Goal: Task Accomplishment & Management: Use online tool/utility

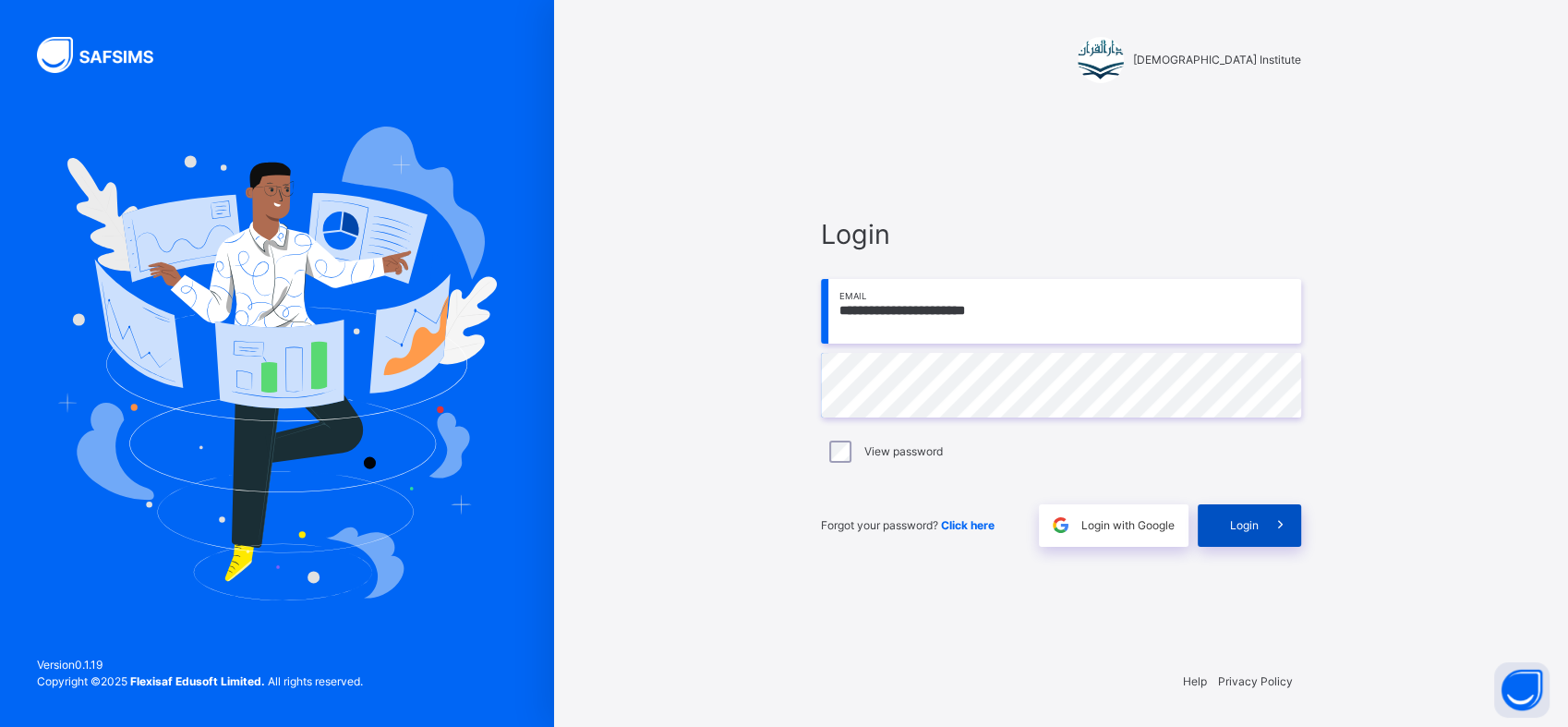
click at [1223, 540] on div "Login" at bounding box center [1249, 526] width 103 height 43
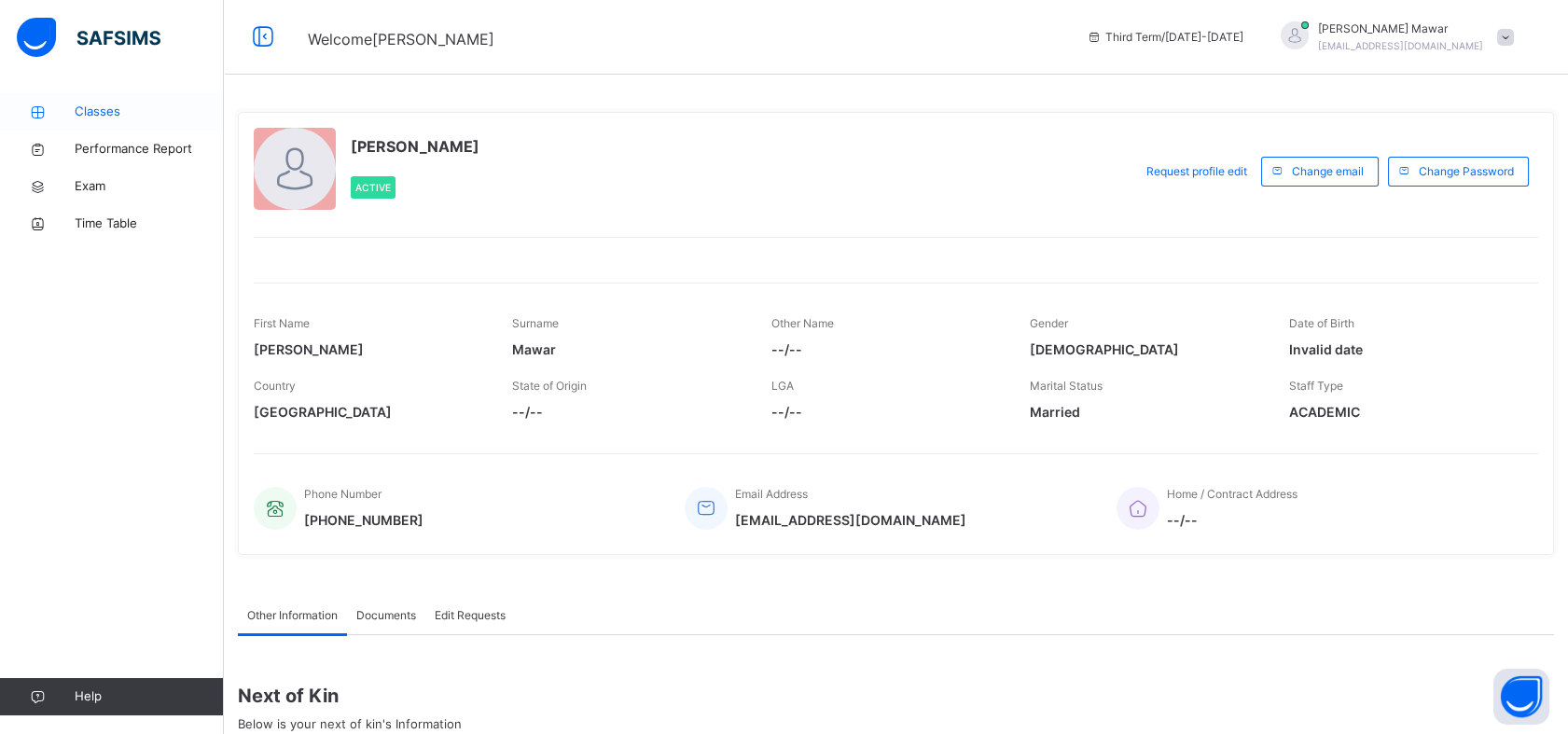
click at [150, 115] on span "Classes" at bounding box center [149, 112] width 150 height 19
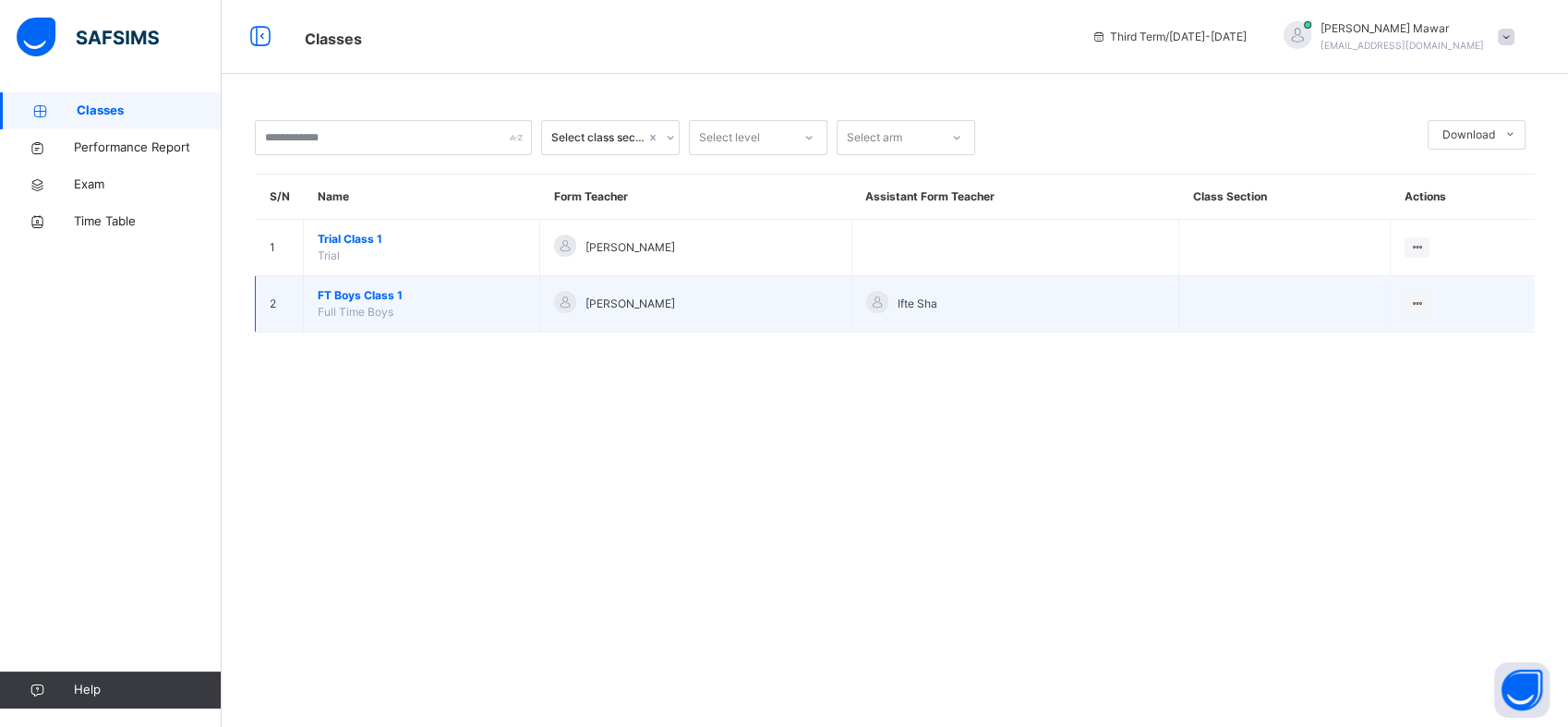
click at [389, 295] on span "FT Boys Class 1" at bounding box center [421, 295] width 208 height 17
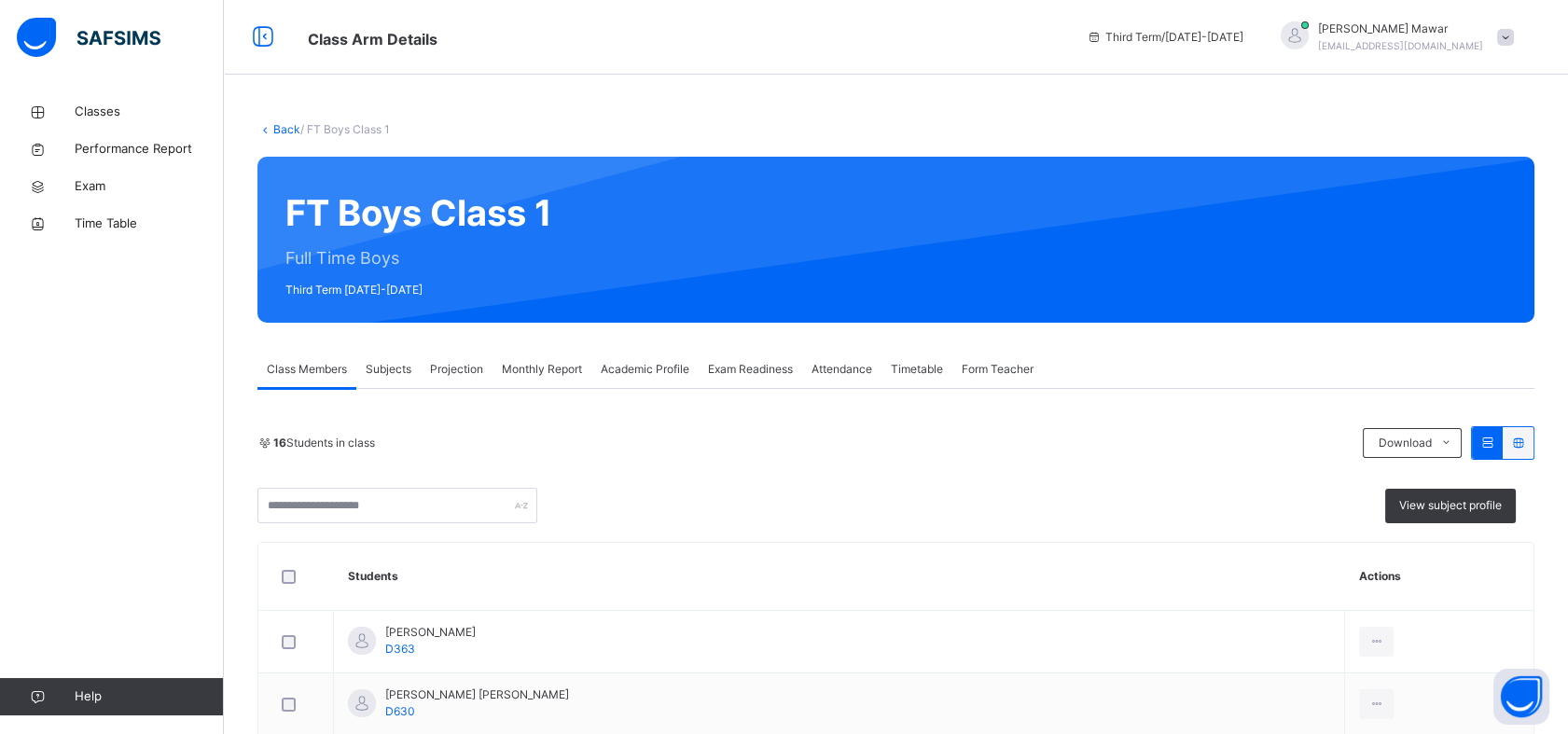
click at [466, 365] on span "Projection" at bounding box center [456, 370] width 54 height 17
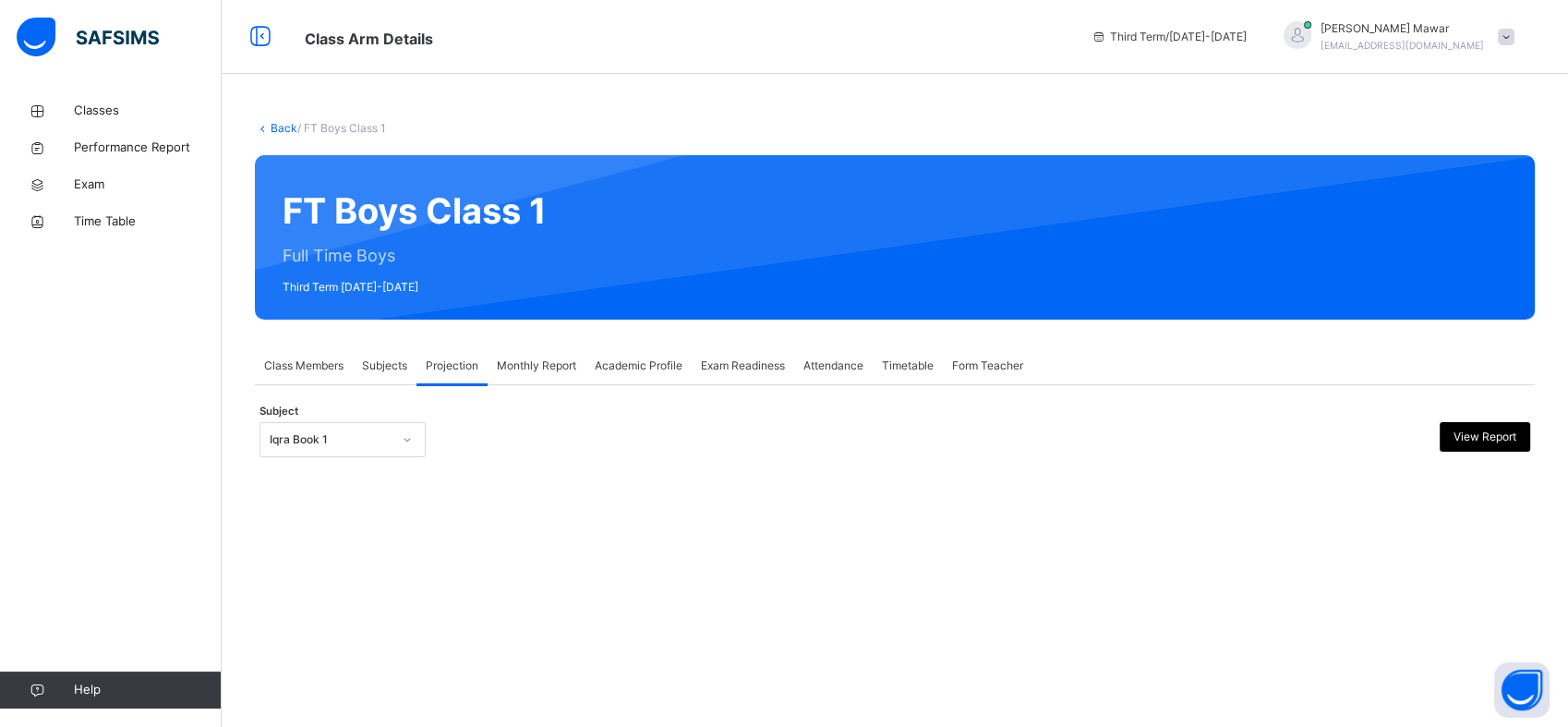
click at [389, 434] on div at bounding box center [407, 440] width 35 height 34
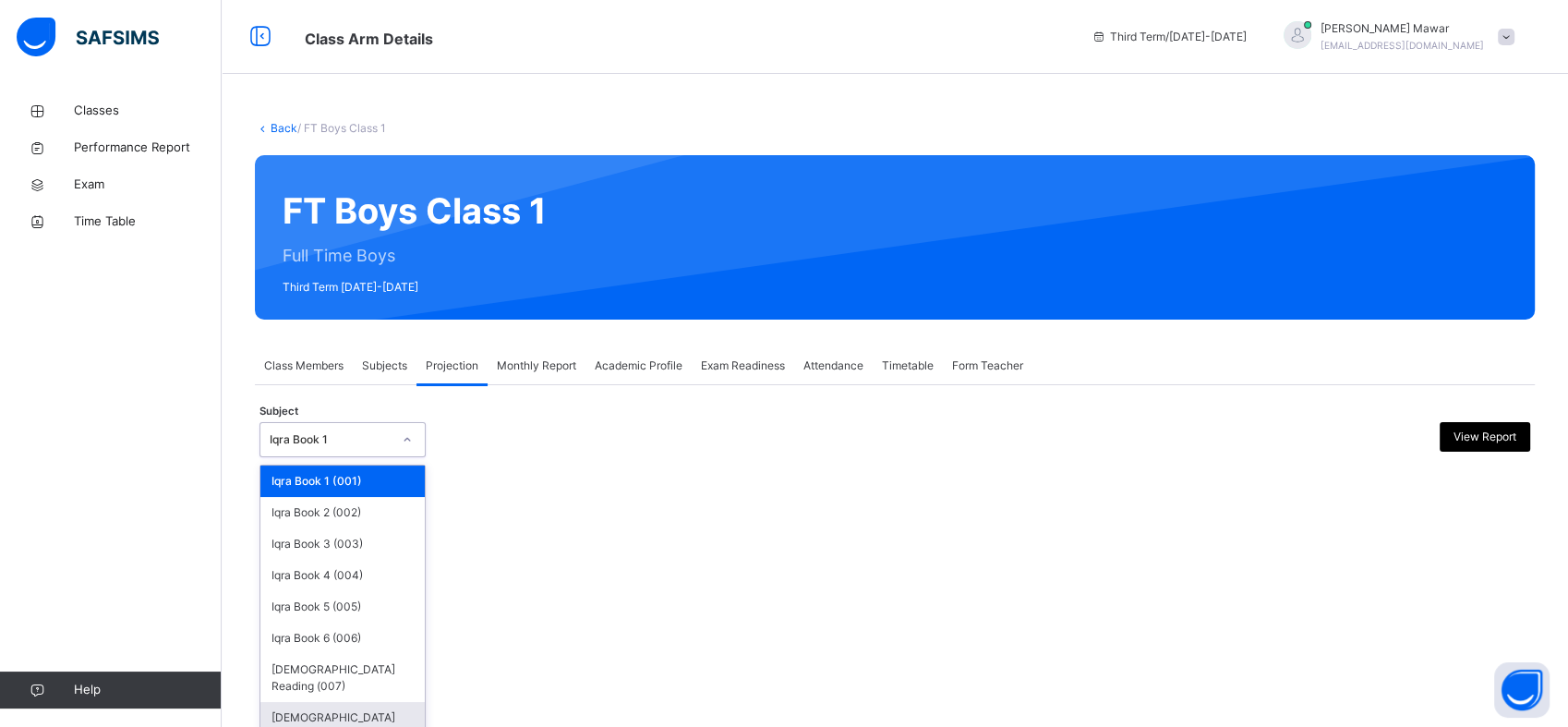
click at [343, 702] on div "[DEMOGRAPHIC_DATA] Memorisation (008)" at bounding box center [343, 726] width 164 height 48
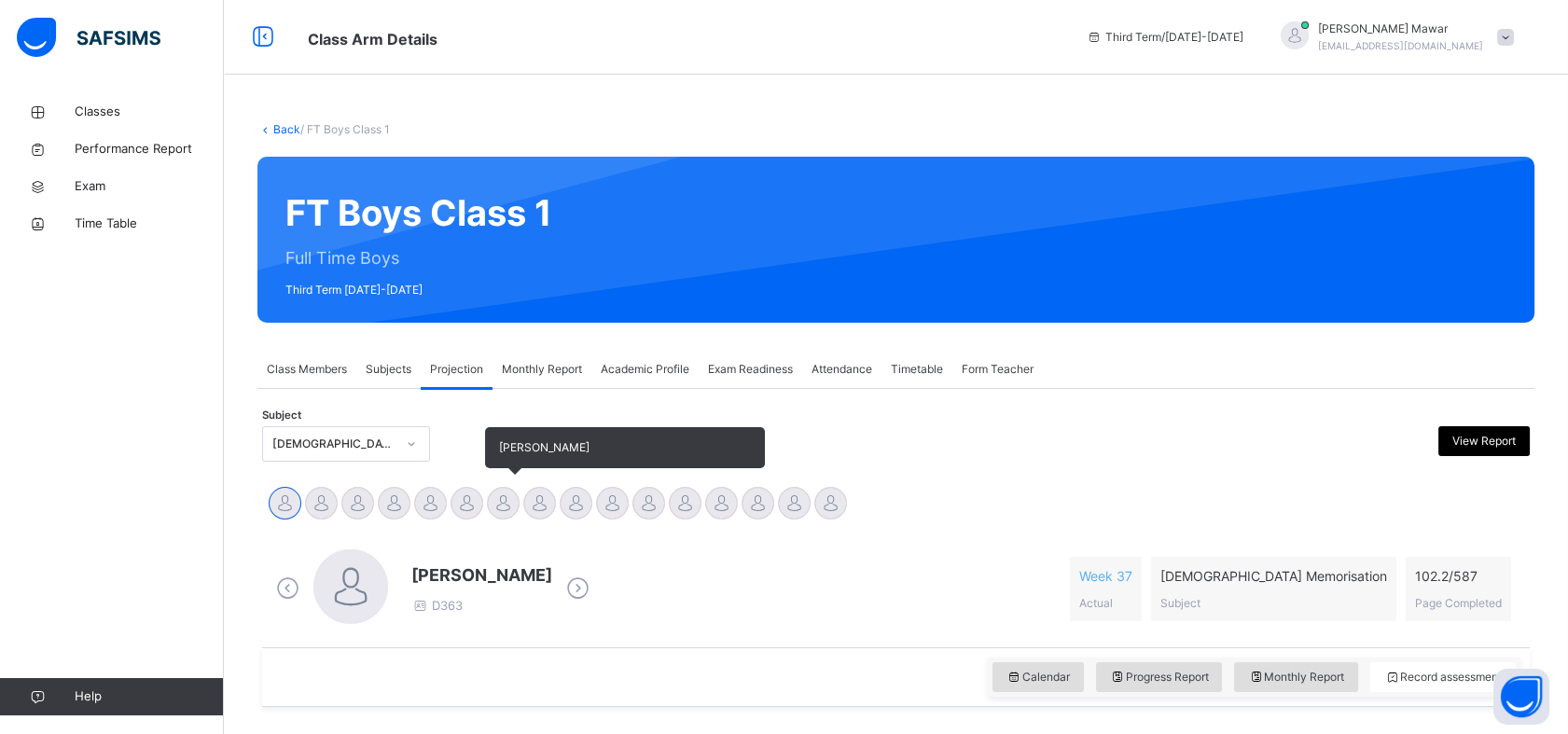
click at [512, 507] on div at bounding box center [503, 503] width 33 height 33
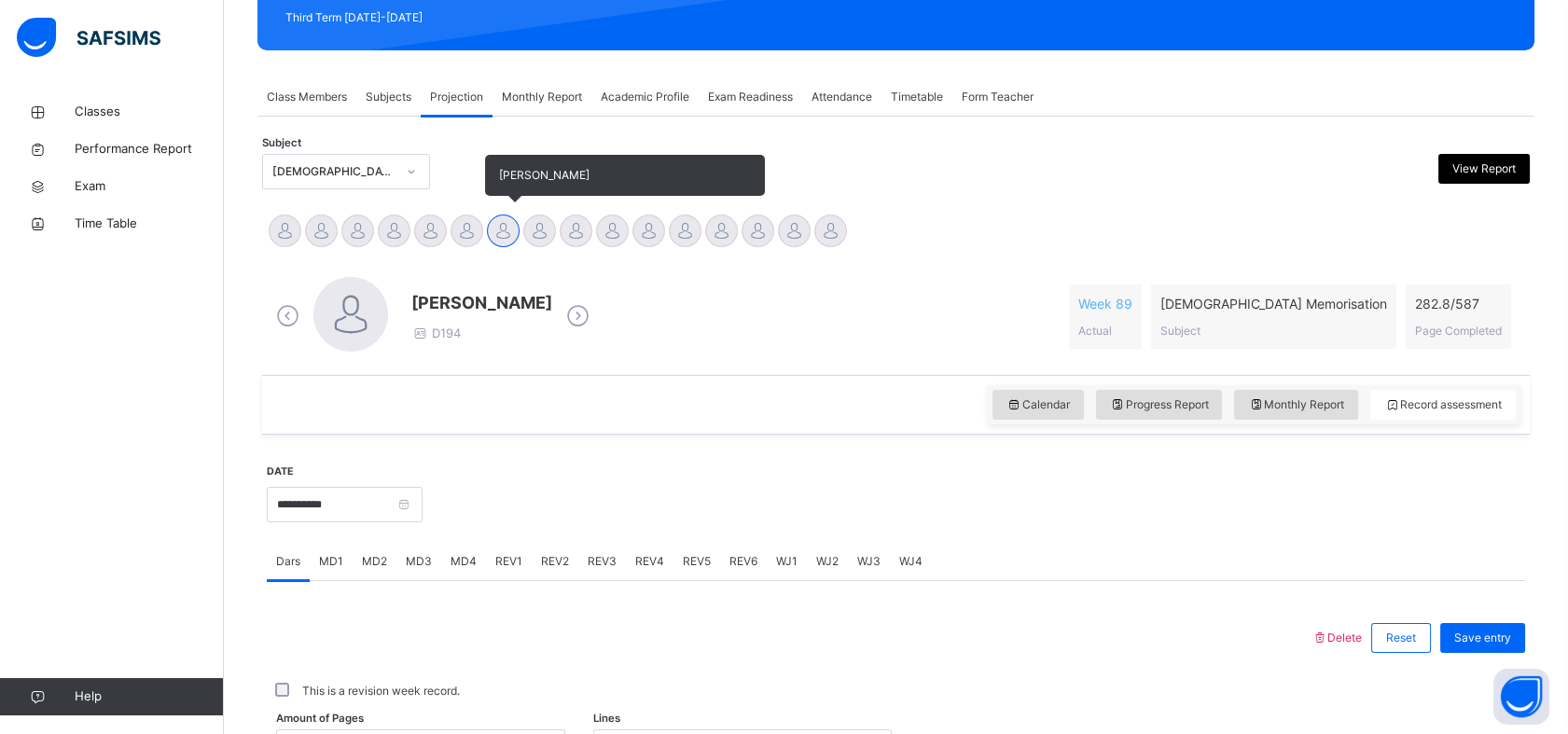
scroll to position [665, 0]
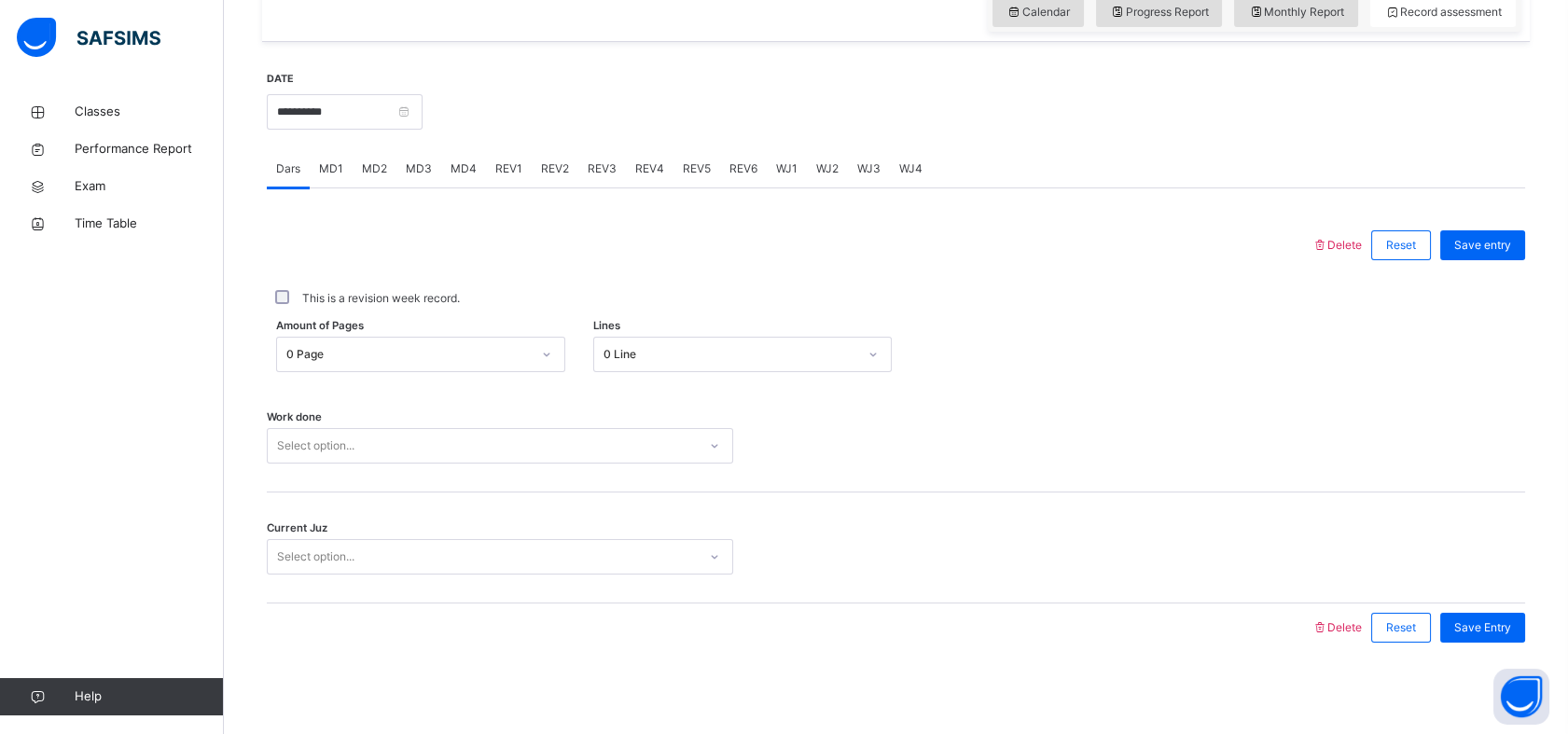
click at [685, 356] on div "0 Line" at bounding box center [730, 355] width 254 height 17
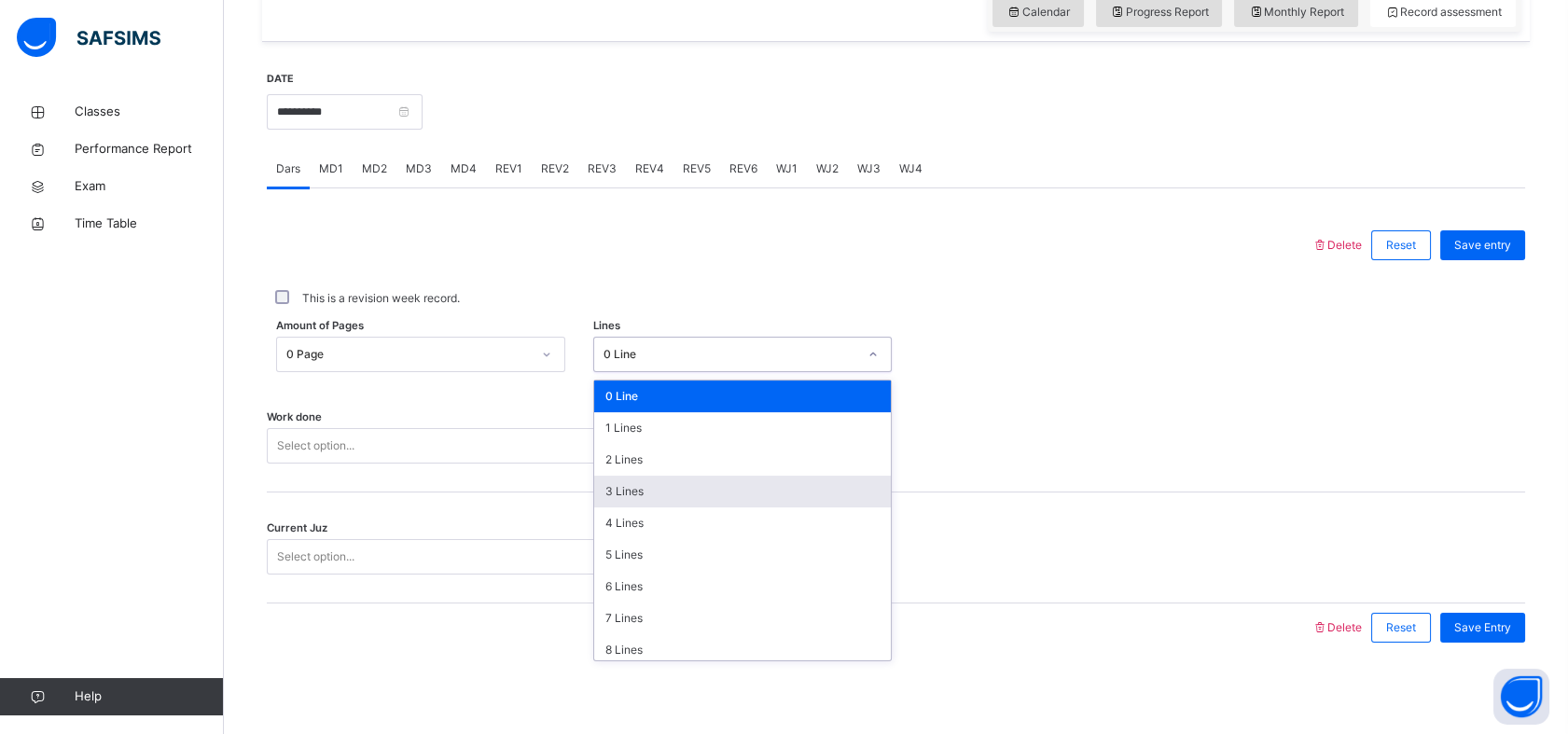
scroll to position [227, 0]
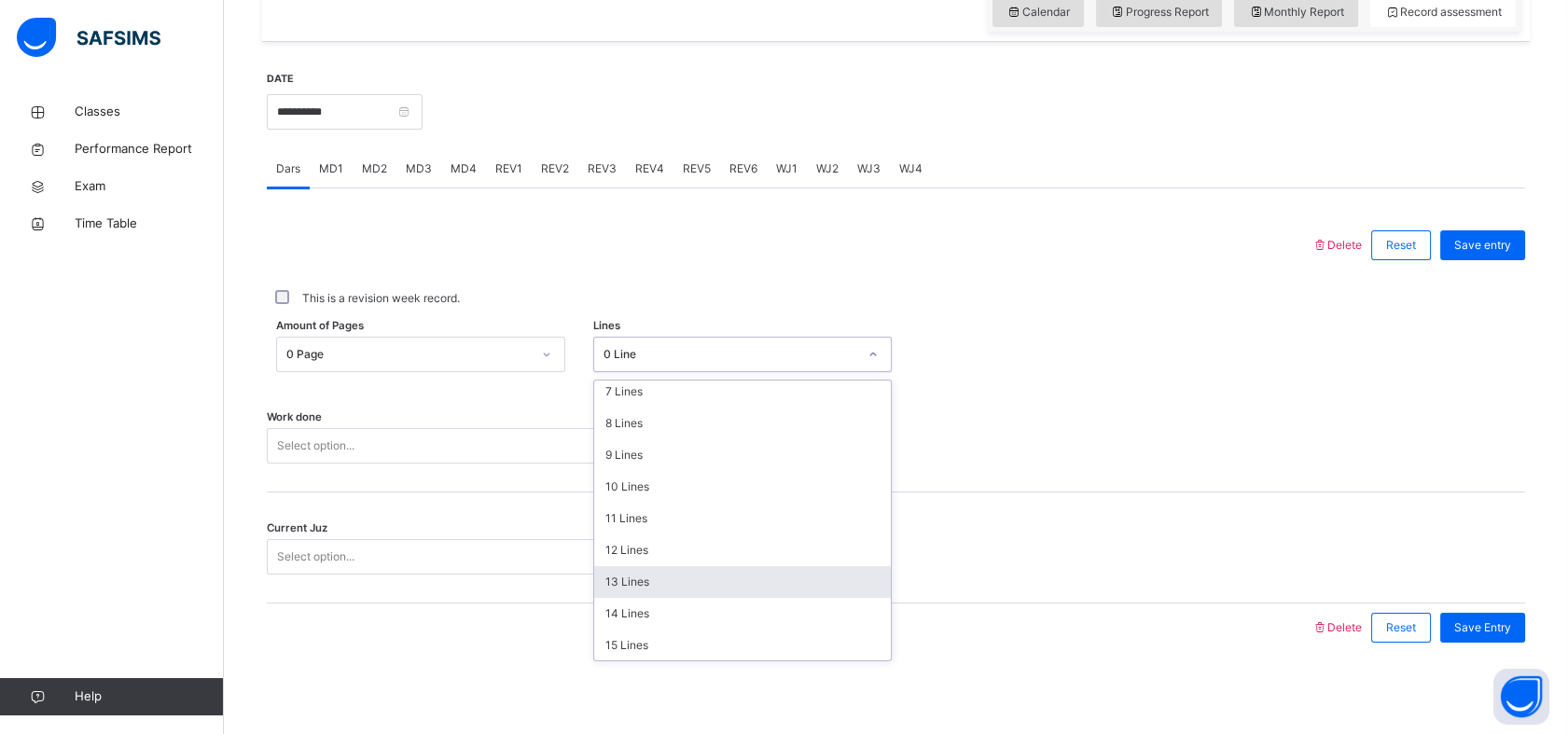
click at [639, 579] on div "13 Lines" at bounding box center [742, 582] width 296 height 32
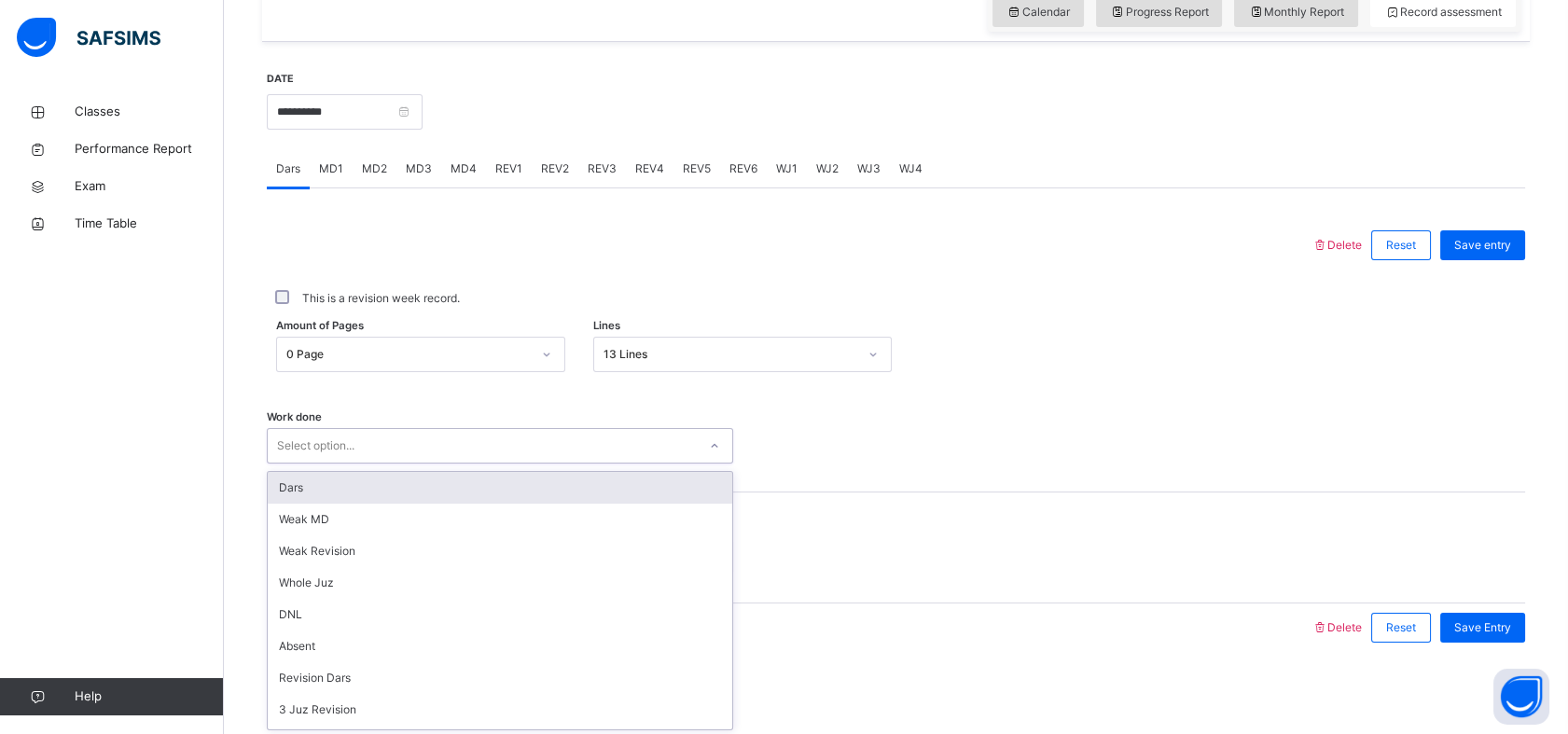
click at [544, 437] on div "Select option..." at bounding box center [483, 446] width 429 height 29
click at [505, 490] on div "Dars" at bounding box center [501, 488] width 465 height 32
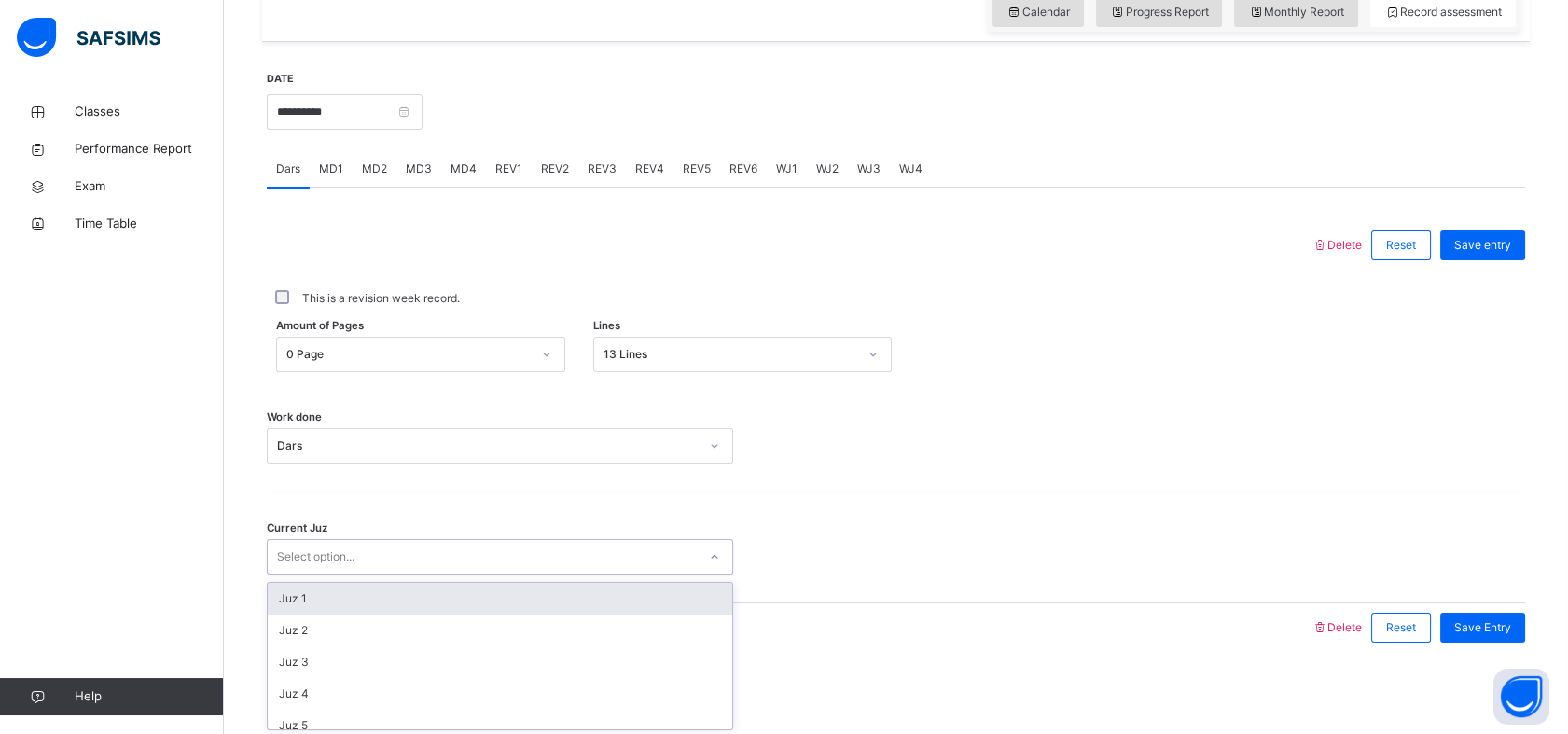
click at [447, 554] on div "Select option..." at bounding box center [483, 557] width 429 height 29
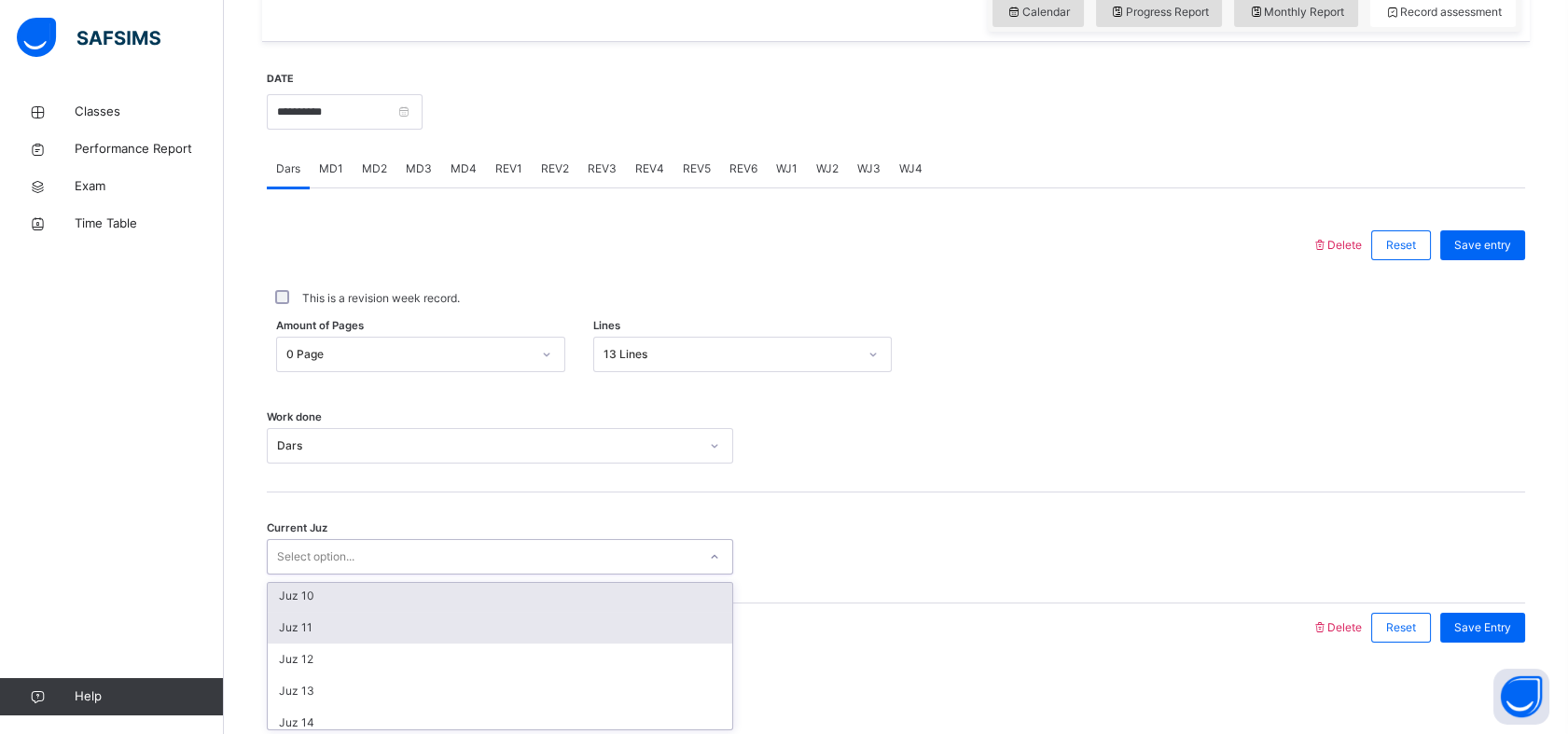
click at [377, 597] on div "Juz 10" at bounding box center [501, 597] width 465 height 32
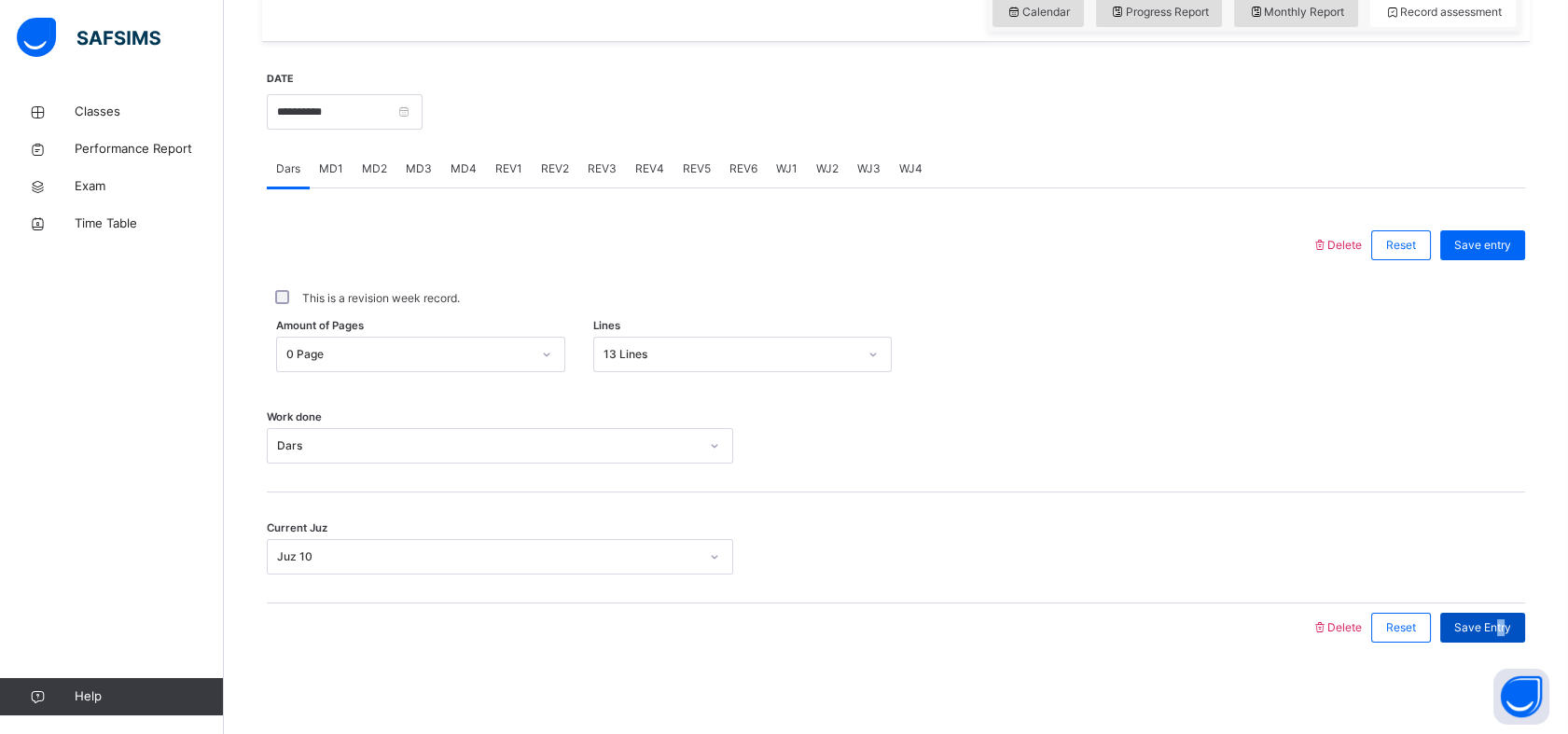
click at [1511, 615] on div "Save Entry" at bounding box center [1483, 628] width 85 height 30
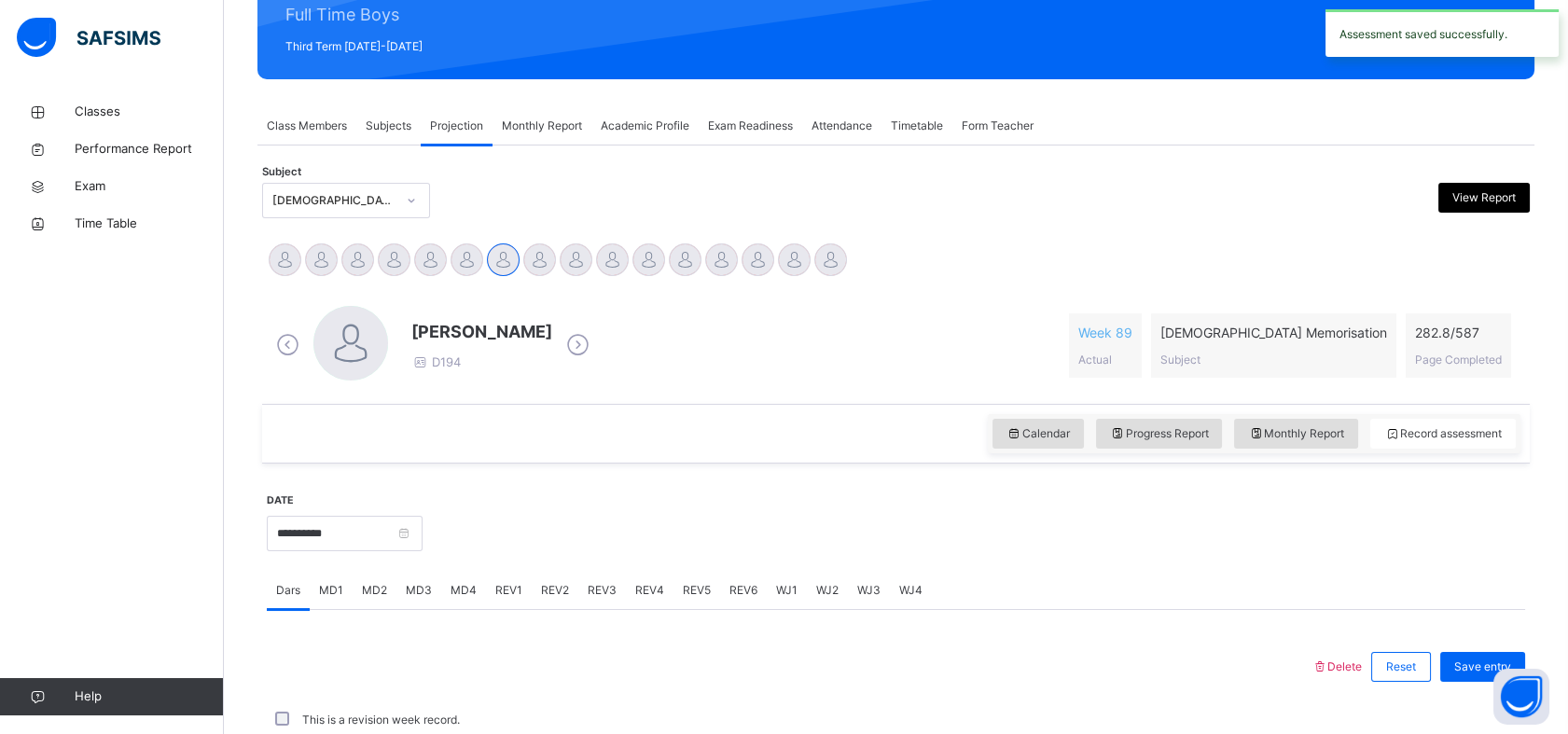
scroll to position [665, 0]
